Goal: Task Accomplishment & Management: Complete application form

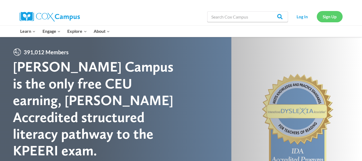
click at [336, 17] on link "Sign Up" at bounding box center [330, 16] width 26 height 11
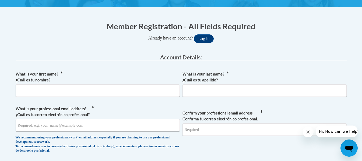
scroll to position [94, 0]
click at [162, 93] on input "What is your first name? ¿Cuál es tu nombre?" at bounding box center [98, 90] width 164 height 12
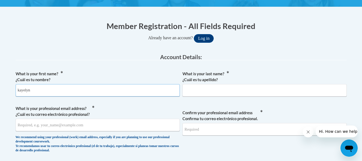
type input "kayelyn"
click at [247, 98] on div "What is your last name? ¿Cuál es tu apellido?" at bounding box center [265, 86] width 164 height 30
click at [243, 95] on input "What is your last name? ¿Cuál es tu apellido?" at bounding box center [265, 90] width 164 height 12
type input "[PERSON_NAME]"
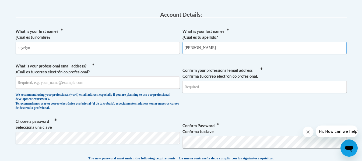
scroll to position [137, 0]
click at [128, 84] on input "What is your professional email address? ¿Cuál es tu correo electrónico profesi…" at bounding box center [98, 82] width 164 height 12
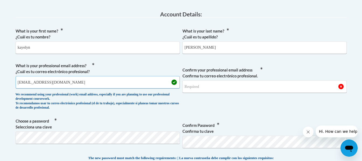
click at [52, 84] on input "[EMAIL_ADDRESS][DOMAIN_NAME]" at bounding box center [98, 82] width 164 height 12
type input "[EMAIL_ADDRESS][DOMAIN_NAME]"
click at [204, 85] on input "Confirm your professional email address Confirma tu correo electrónico profesio…" at bounding box center [265, 87] width 164 height 12
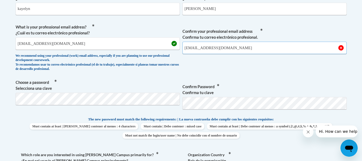
scroll to position [176, 0]
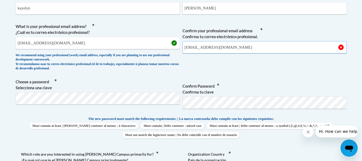
click at [255, 49] on input "[EMAIL_ADDRESS][DOMAIN_NAME]" at bounding box center [265, 47] width 164 height 12
type input "[EMAIL_ADDRESS][DOMAIN_NAME]"
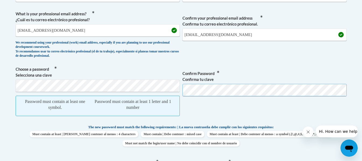
scroll to position [189, 0]
click at [234, 106] on span "Confirm Password Confirma tu clave" at bounding box center [265, 93] width 164 height 55
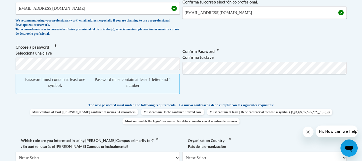
scroll to position [211, 0]
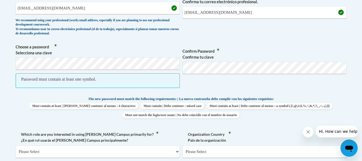
click at [211, 75] on span "Confirm Password Confirma tu clave" at bounding box center [265, 69] width 164 height 50
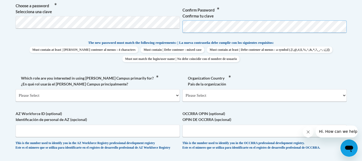
scroll to position [253, 0]
click at [218, 98] on select "Please Select [GEOGRAPHIC_DATA] | [GEOGRAPHIC_DATA] Outside of [GEOGRAPHIC_DATA…" at bounding box center [265, 95] width 164 height 12
select select "ad49bcad-a171-4b2e-b99c-48b446064914"
click at [183, 89] on select "Please Select [GEOGRAPHIC_DATA] | [GEOGRAPHIC_DATA] Outside of [GEOGRAPHIC_DATA…" at bounding box center [265, 95] width 164 height 12
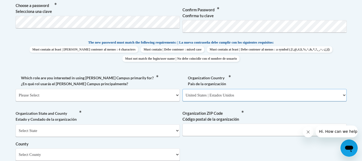
click at [220, 97] on select "Please Select [GEOGRAPHIC_DATA] | [GEOGRAPHIC_DATA] Outside of [GEOGRAPHIC_DATA…" at bounding box center [265, 95] width 164 height 12
click at [220, 95] on select "Please Select [GEOGRAPHIC_DATA] | [GEOGRAPHIC_DATA] Outside of [GEOGRAPHIC_DATA…" at bounding box center [265, 95] width 164 height 12
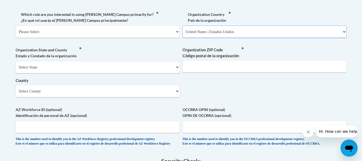
scroll to position [317, 0]
click at [146, 94] on select "Select County Appling [PERSON_NAME] [PERSON_NAME] [PERSON_NAME] [PERSON_NAME] B…" at bounding box center [98, 91] width 164 height 12
select select "Cobb"
click at [16, 85] on select "Select County Appling [PERSON_NAME] [PERSON_NAME] [PERSON_NAME] [PERSON_NAME] B…" at bounding box center [98, 91] width 164 height 12
click at [206, 69] on input "Organization ZIP Code Código postal de la organización" at bounding box center [265, 66] width 164 height 12
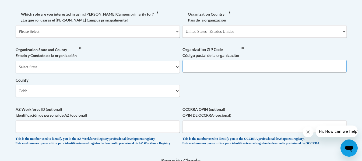
type input "30144"
click at [122, 34] on select "Please Select College/University | Colegio/Universidad Community/Nonprofit Part…" at bounding box center [98, 31] width 164 height 12
select select "3271ce3a-a928-4b91-bcec-7d68f79f4f34"
click at [16, 25] on select "Please Select College/University | Colegio/Universidad Community/Nonprofit Part…" at bounding box center [98, 31] width 164 height 12
select select "null"
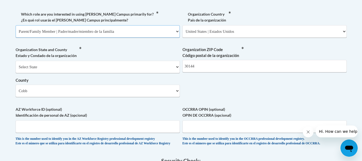
select select "null"
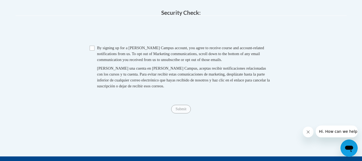
scroll to position [471, 0]
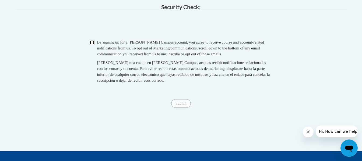
click at [94, 45] on input "Checkbox" at bounding box center [92, 42] width 5 height 5
checkbox input "true"
click at [176, 108] on input "Submit" at bounding box center [180, 103] width 19 height 9
